Goal: Task Accomplishment & Management: Manage account settings

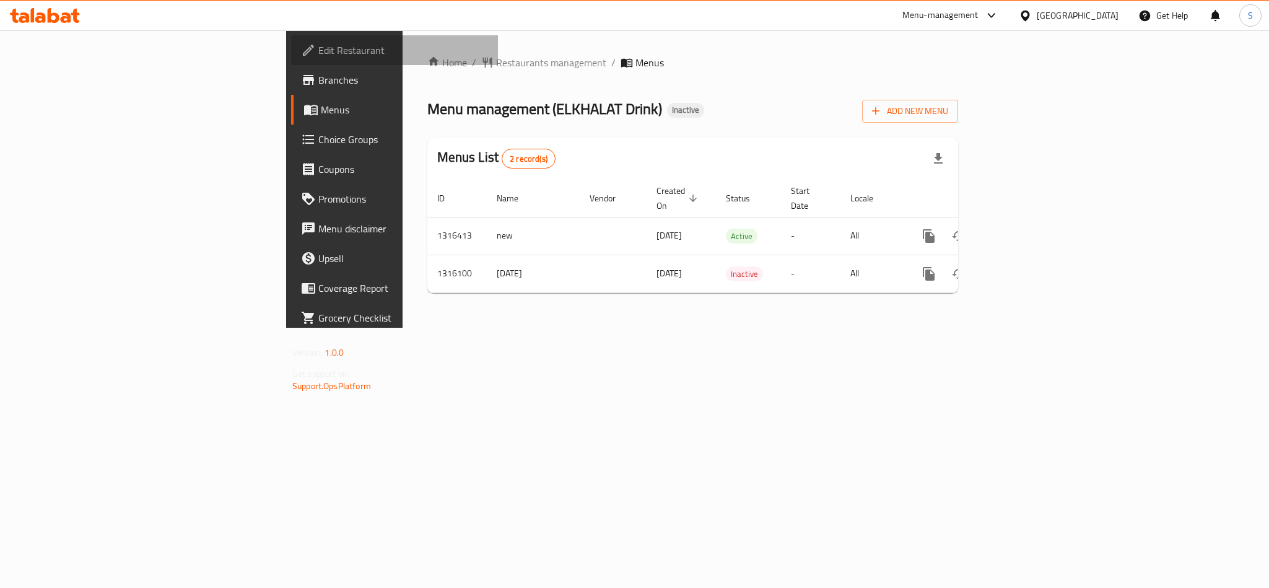
click at [318, 51] on span "Edit Restaurant" at bounding box center [403, 50] width 170 height 15
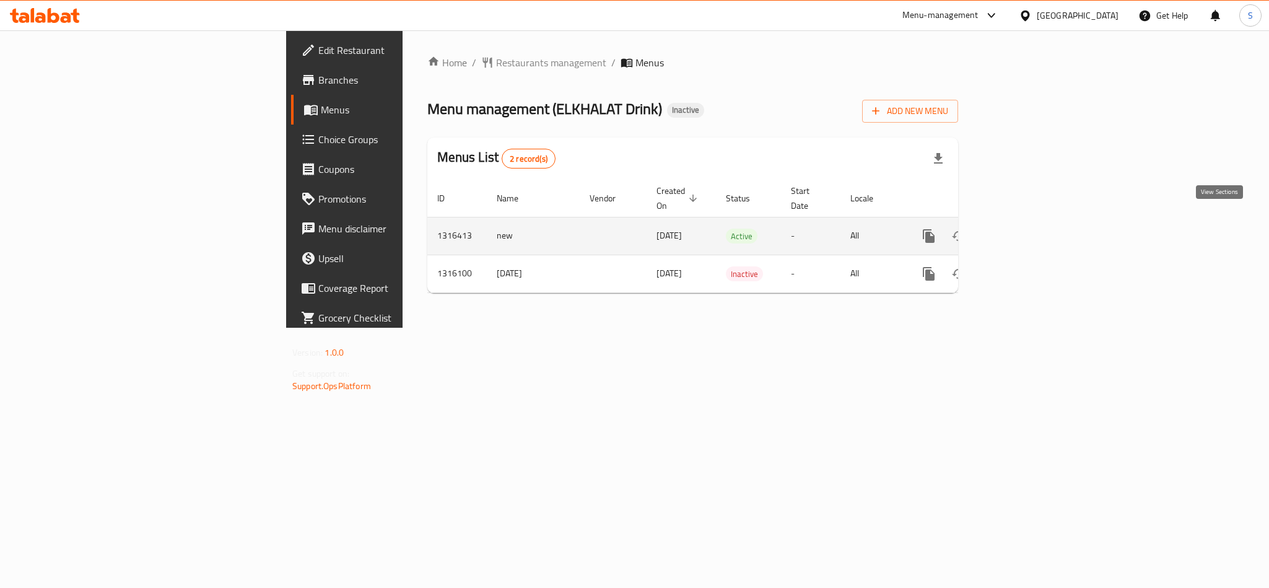
click at [1026, 229] on icon "enhanced table" at bounding box center [1018, 236] width 15 height 15
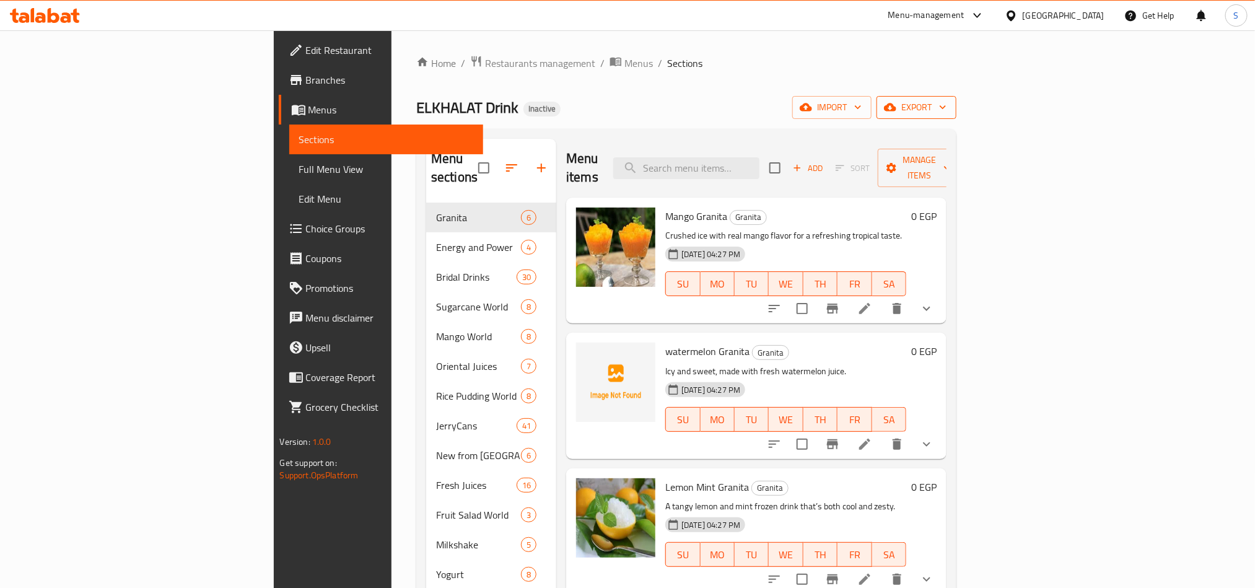
click at [896, 112] on icon "button" at bounding box center [890, 107] width 12 height 8
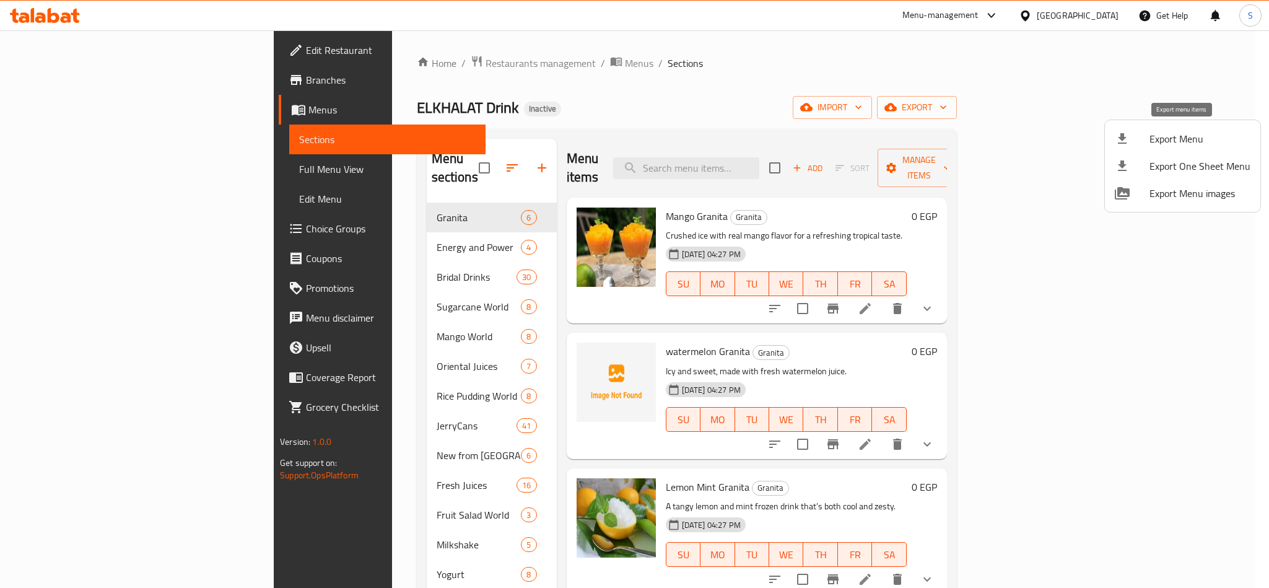
click at [1181, 139] on span "Export Menu" at bounding box center [1200, 138] width 101 height 15
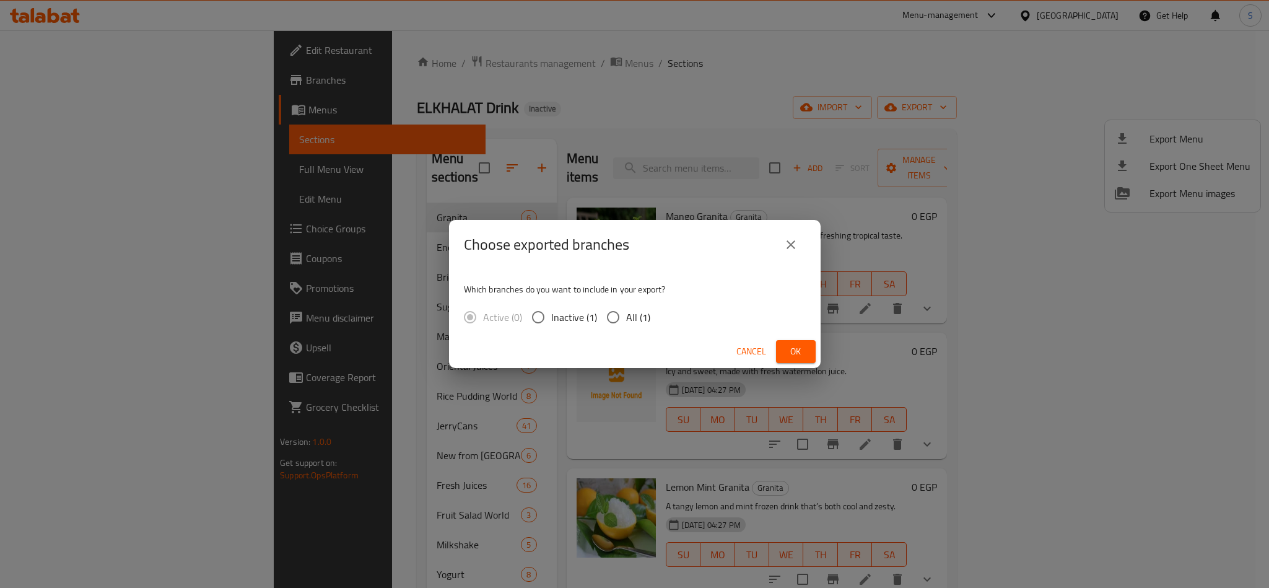
click at [626, 314] on span "All (1)" at bounding box center [638, 317] width 24 height 15
click at [626, 314] on input "All (1)" at bounding box center [613, 317] width 26 height 26
radio input "true"
click at [787, 348] on span "Ok" at bounding box center [796, 351] width 20 height 15
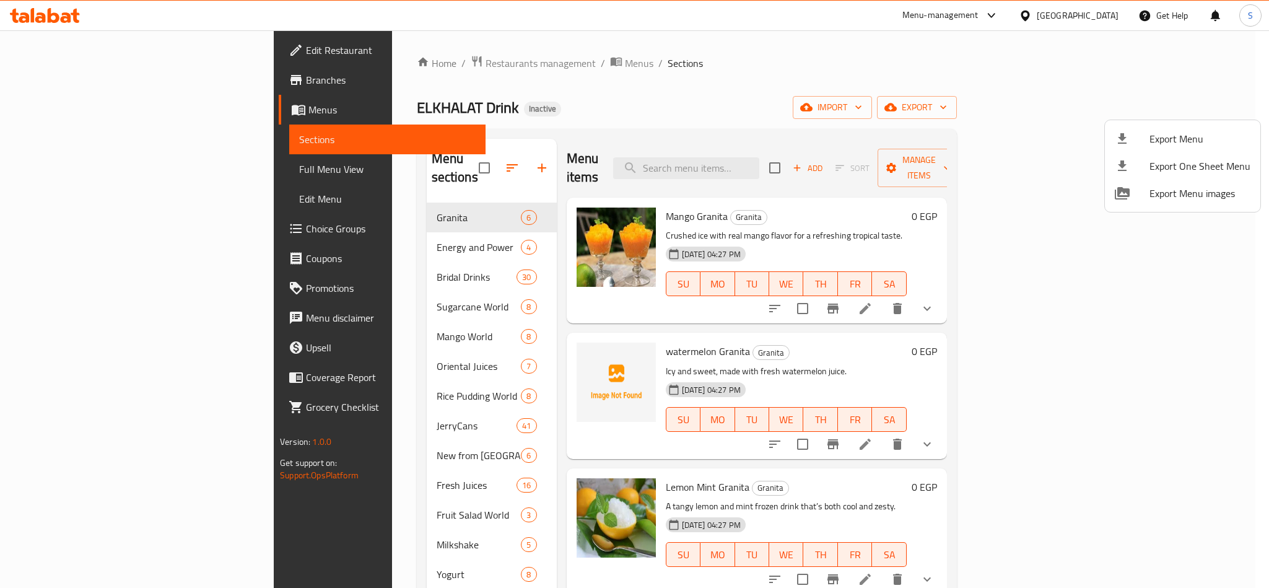
click at [690, 105] on div at bounding box center [634, 294] width 1269 height 588
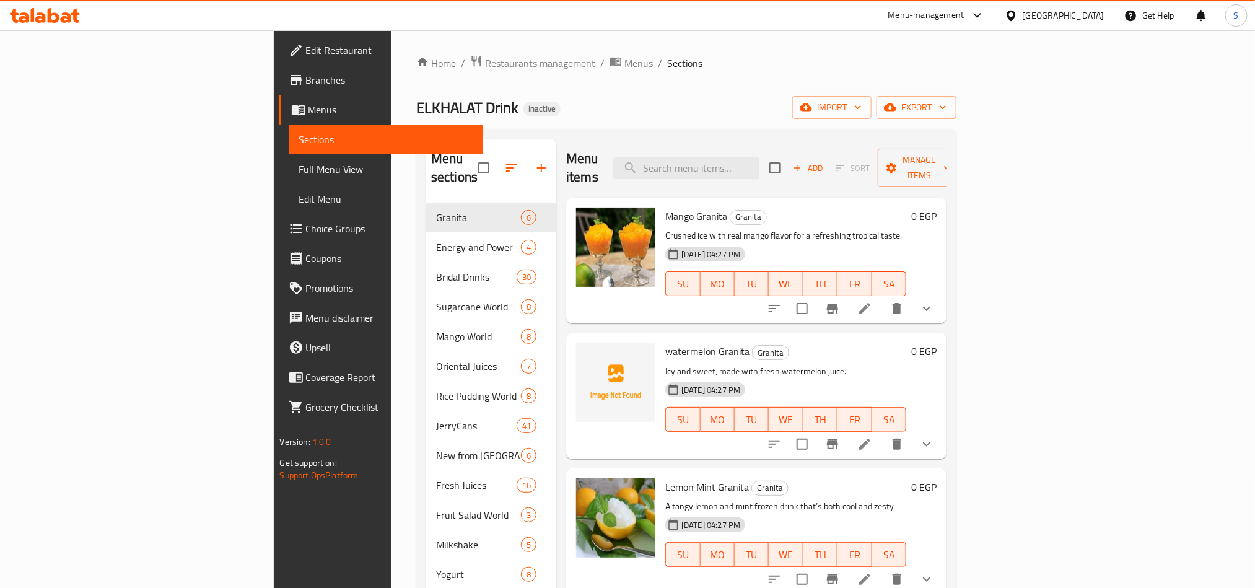
click at [299, 167] on span "Full Menu View" at bounding box center [386, 169] width 174 height 15
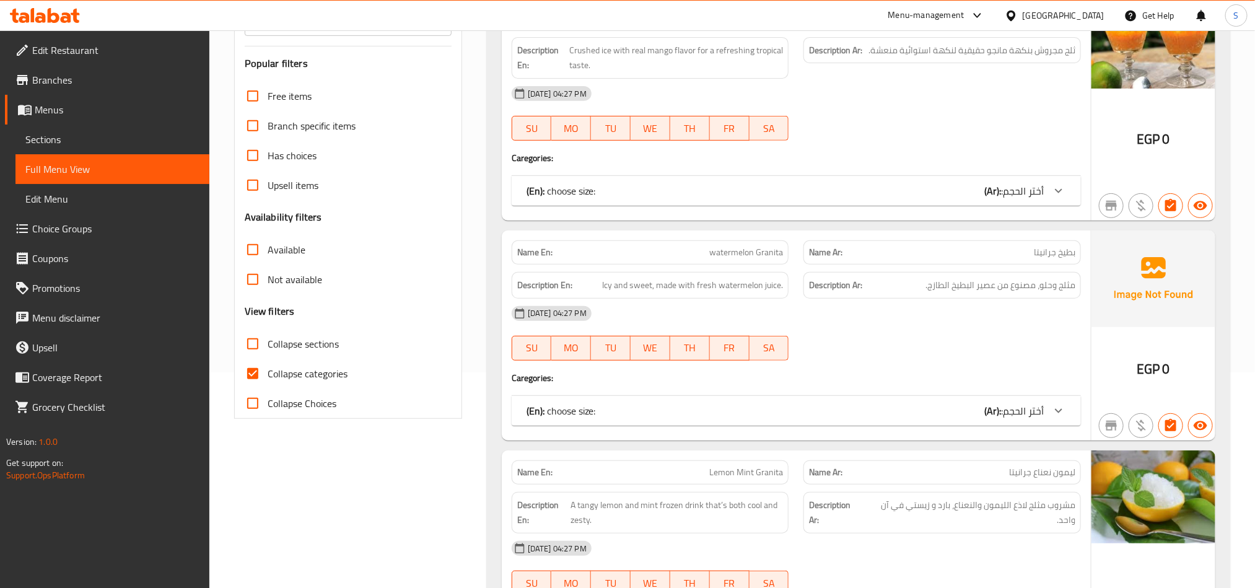
scroll to position [372, 0]
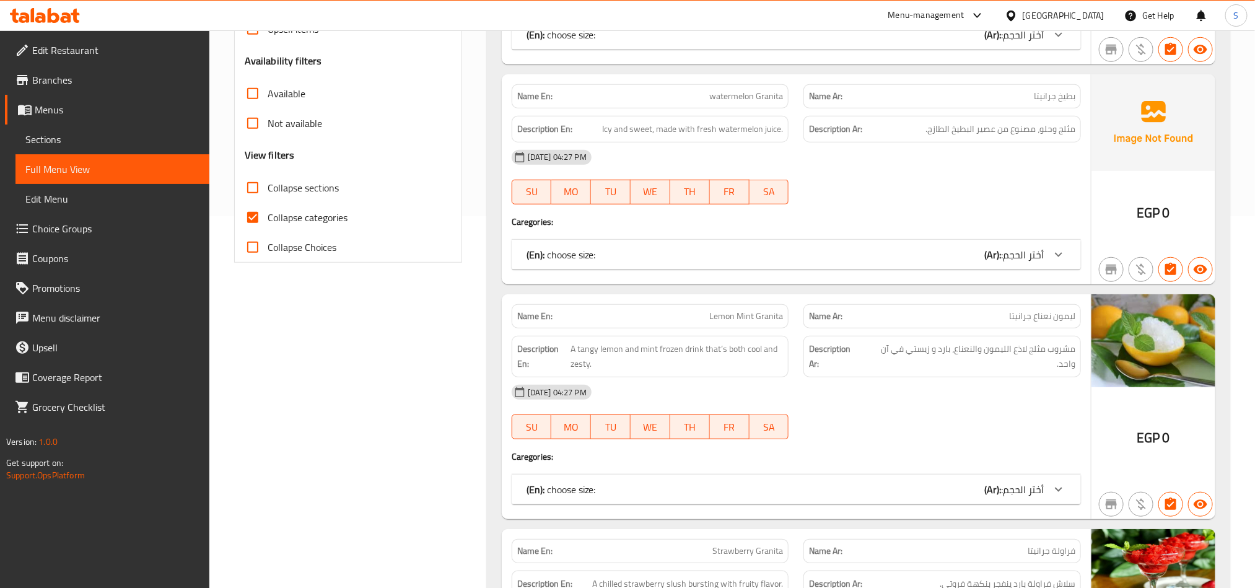
click at [251, 214] on input "Collapse categories" at bounding box center [253, 218] width 30 height 30
checkbox input "false"
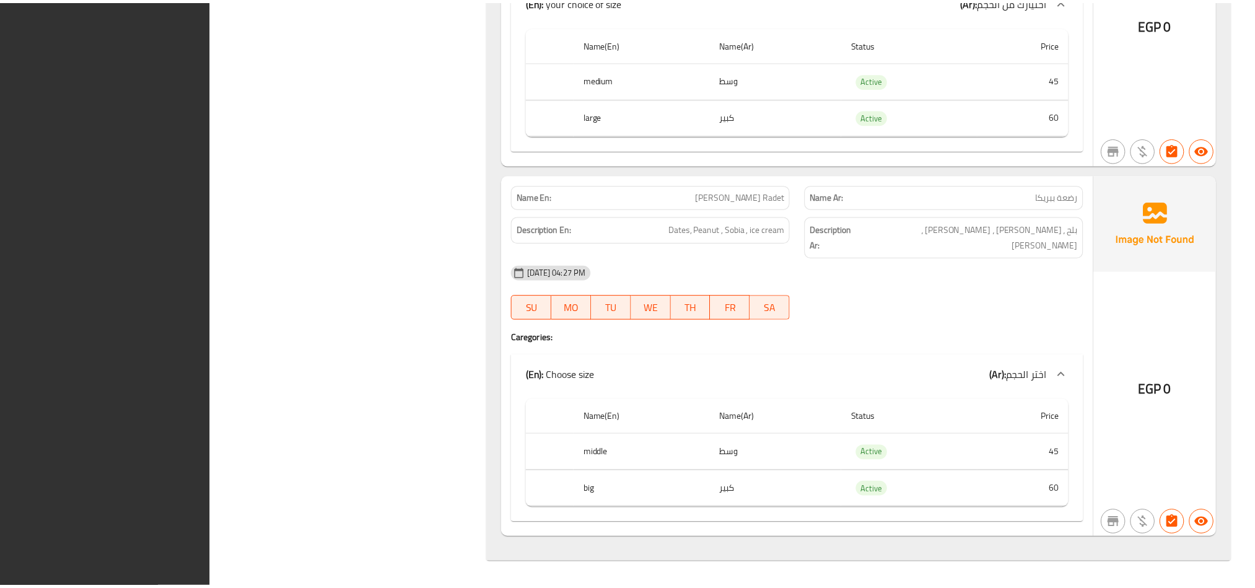
scroll to position [80198, 0]
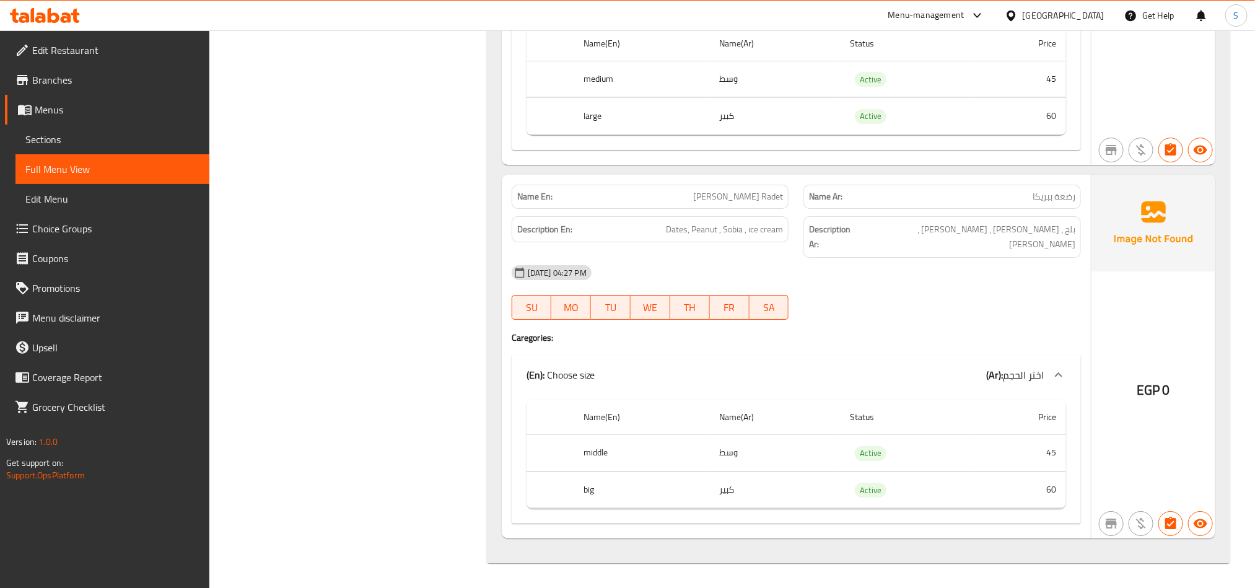
click at [53, 78] on span "Branches" at bounding box center [115, 79] width 167 height 15
